Goal: Task Accomplishment & Management: Complete application form

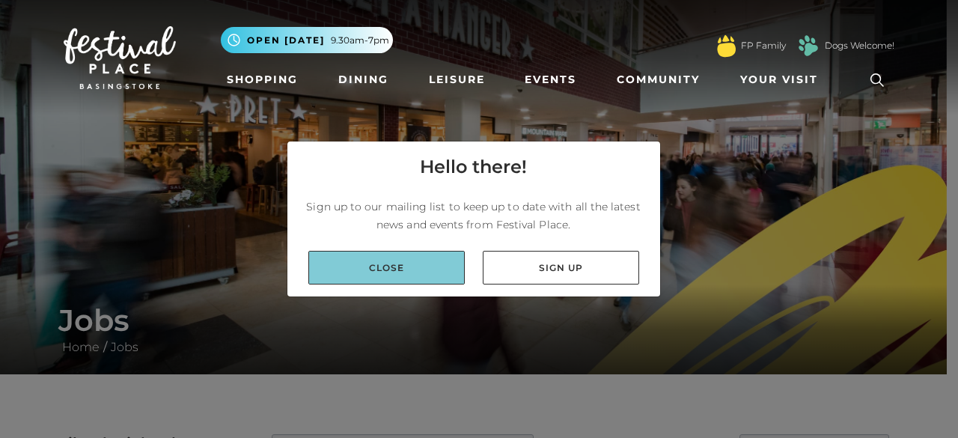
click at [418, 258] on link "Close" at bounding box center [386, 268] width 156 height 34
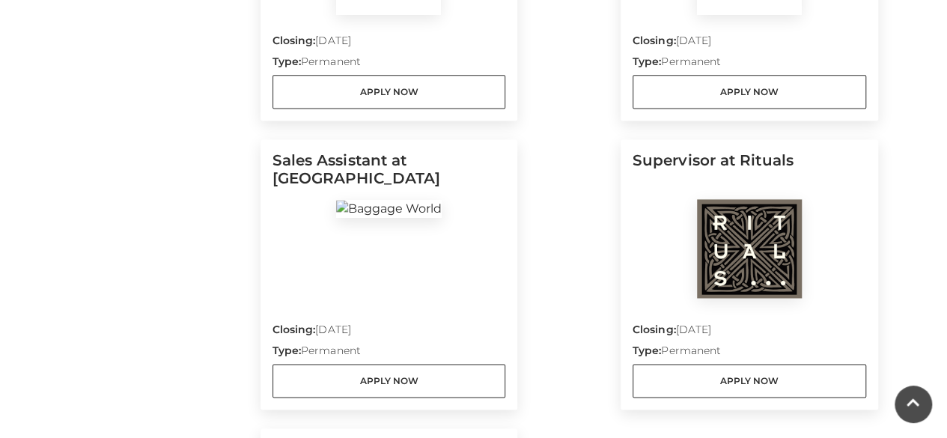
scroll to position [1021, 0]
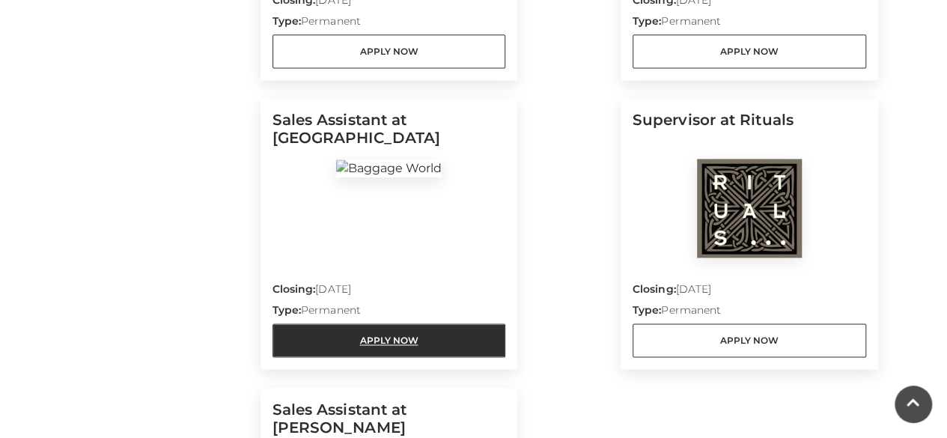
click at [377, 338] on link "Apply Now" at bounding box center [388, 340] width 233 height 34
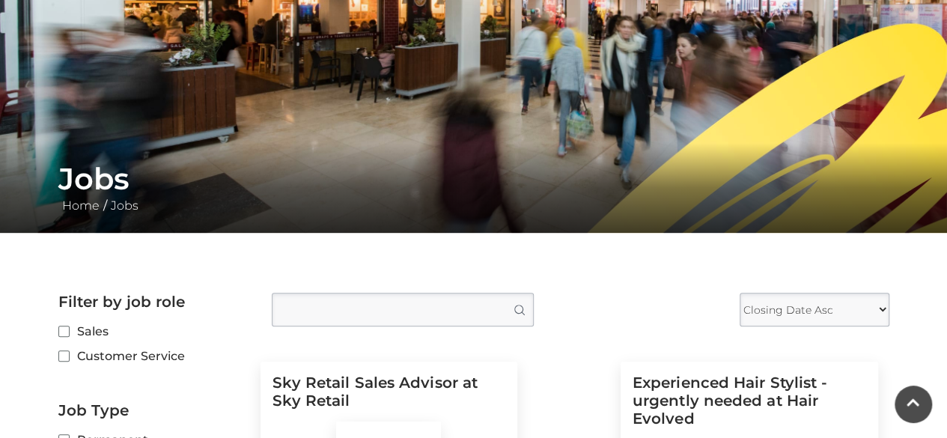
scroll to position [0, 0]
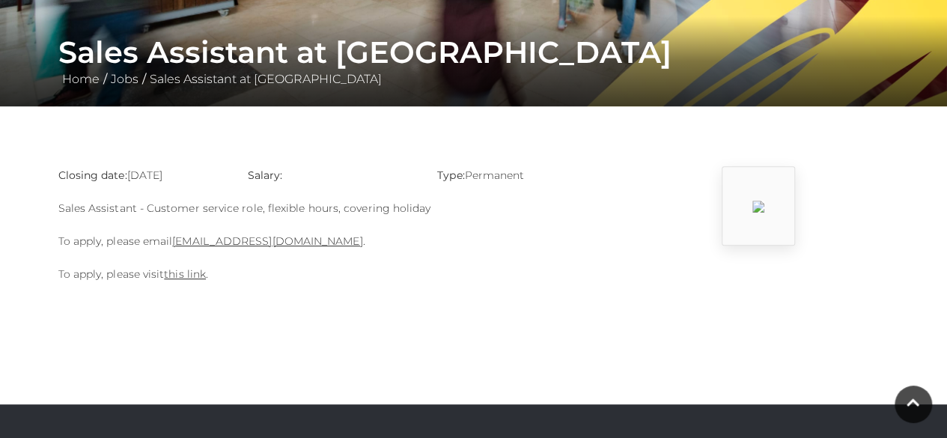
scroll to position [270, 0]
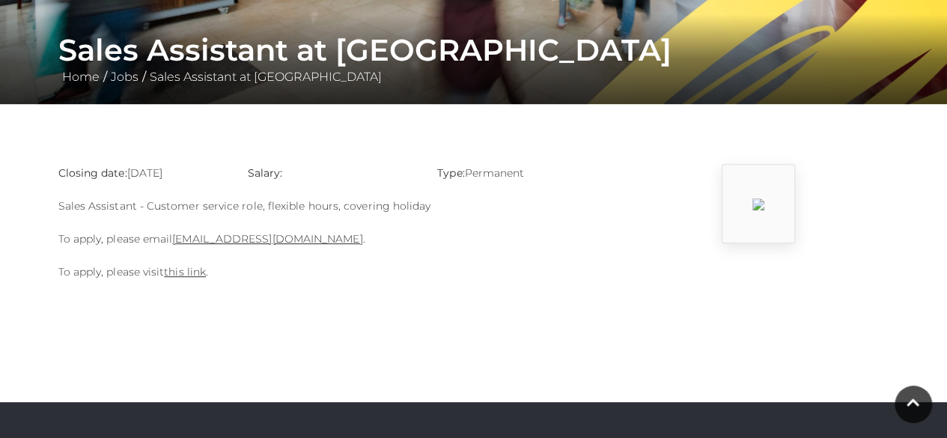
click at [87, 317] on body "Skip to Navigation Skip to Content Toggle navigation .st5{fill:none;stroke:#FFF…" at bounding box center [473, 235] width 947 height 1010
click at [242, 236] on link "[EMAIL_ADDRESS][DOMAIN_NAME]" at bounding box center [267, 238] width 190 height 13
